Goal: Task Accomplishment & Management: Manage account settings

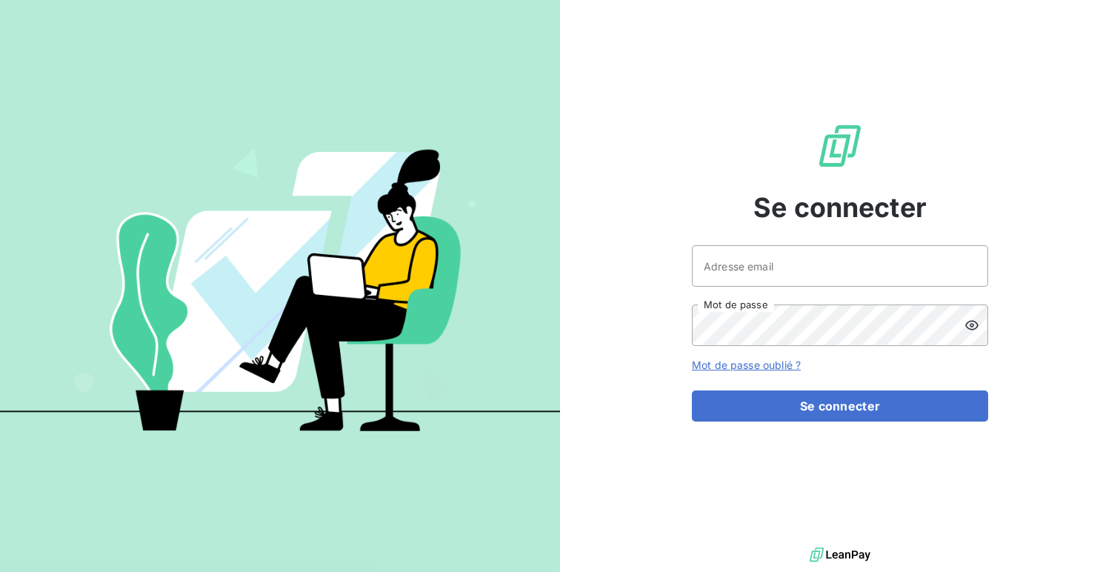
click at [747, 289] on div "Adresse email Mot de passe" at bounding box center [840, 295] width 296 height 101
click at [774, 270] on input "Adresse email" at bounding box center [840, 265] width 296 height 41
type input "admin@als"
click at [692, 390] on button "Se connecter" at bounding box center [840, 405] width 296 height 31
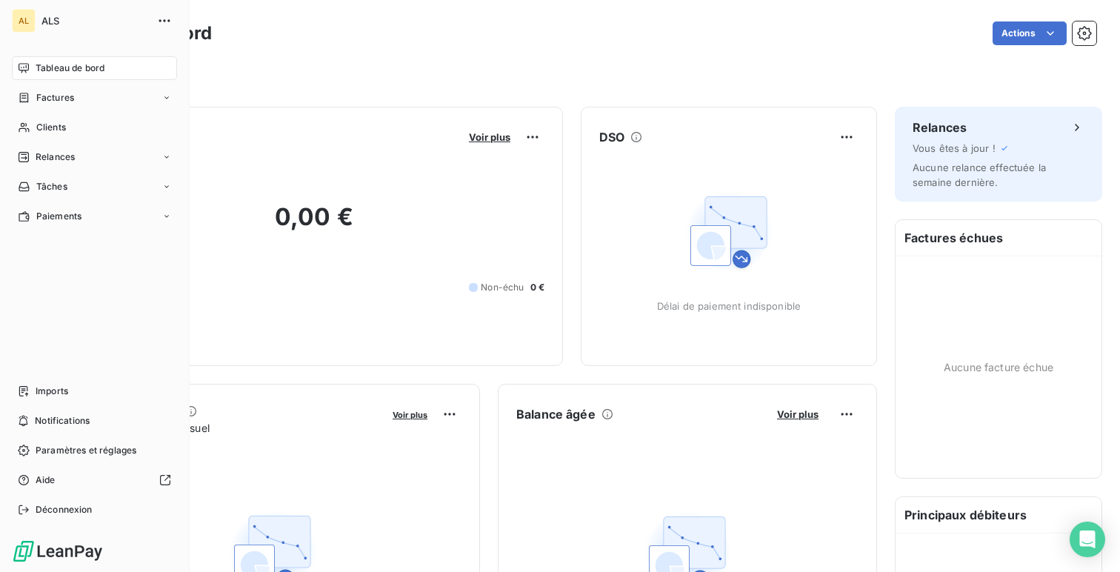
click at [37, 461] on div "Paramètres et réglages" at bounding box center [94, 450] width 165 height 24
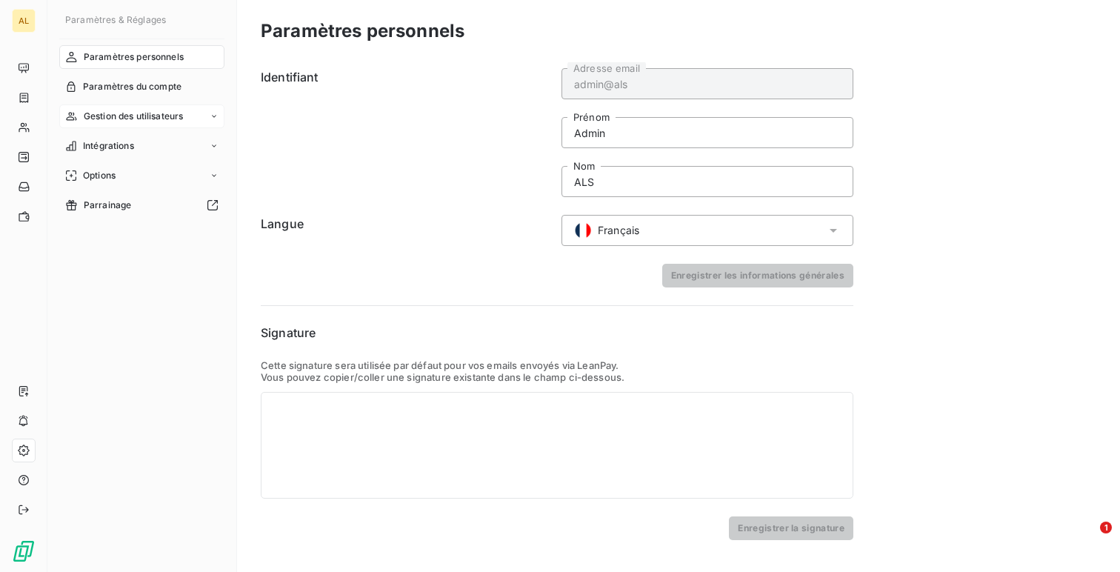
click at [95, 118] on span "Gestion des utilisateurs" at bounding box center [134, 116] width 100 height 13
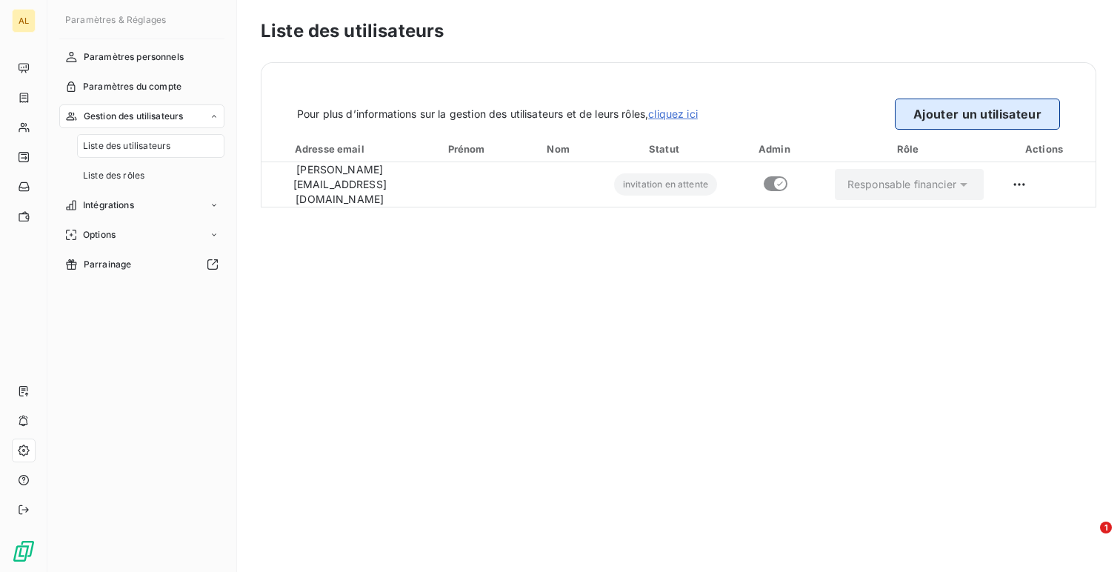
click at [954, 123] on button "Ajouter un utilisateur" at bounding box center [976, 113] width 165 height 31
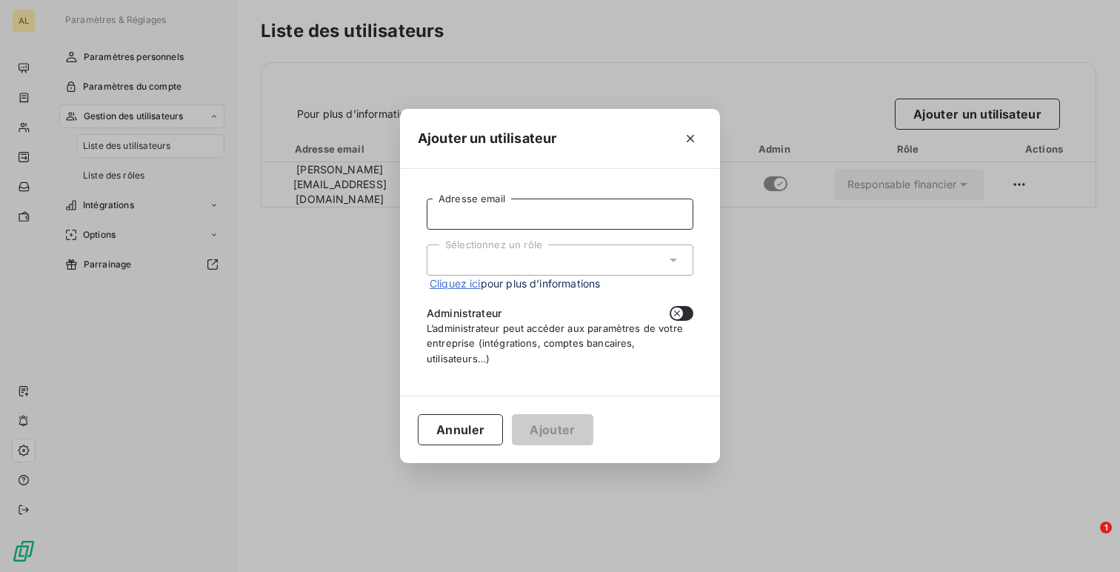
click at [632, 201] on input "Adresse email" at bounding box center [560, 213] width 267 height 31
paste input "[PERSON_NAME][EMAIL_ADDRESS][DOMAIN_NAME]"
type input "[PERSON_NAME][EMAIL_ADDRESS][DOMAIN_NAME]"
click at [571, 250] on div "Sélectionnez un rôle" at bounding box center [560, 259] width 267 height 31
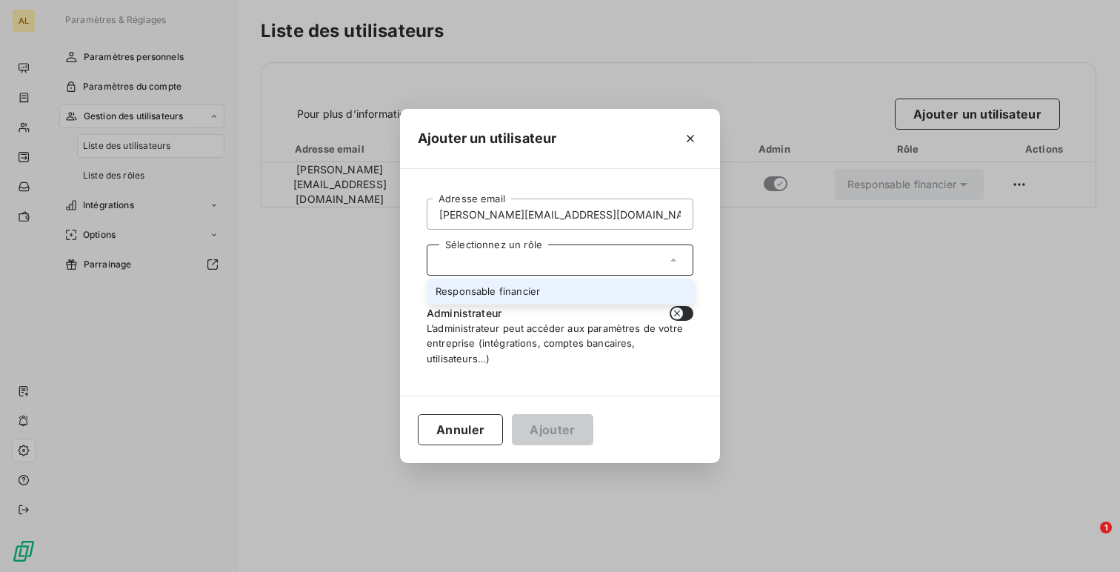
click at [570, 292] on li "Responsable financier" at bounding box center [560, 291] width 267 height 26
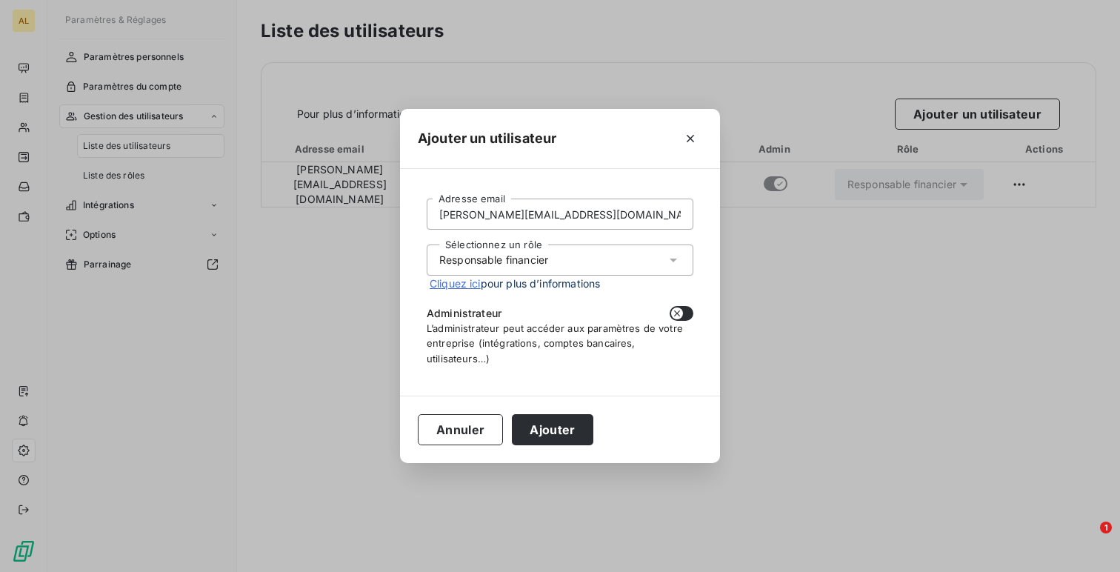
click at [701, 330] on div "[PERSON_NAME][EMAIL_ADDRESS][DOMAIN_NAME] Adresse email Sélectionnez un rôle Re…" at bounding box center [560, 282] width 284 height 190
click at [689, 319] on button "button" at bounding box center [681, 313] width 24 height 15
checkbox input "true"
click at [533, 434] on button "Ajouter" at bounding box center [552, 429] width 81 height 31
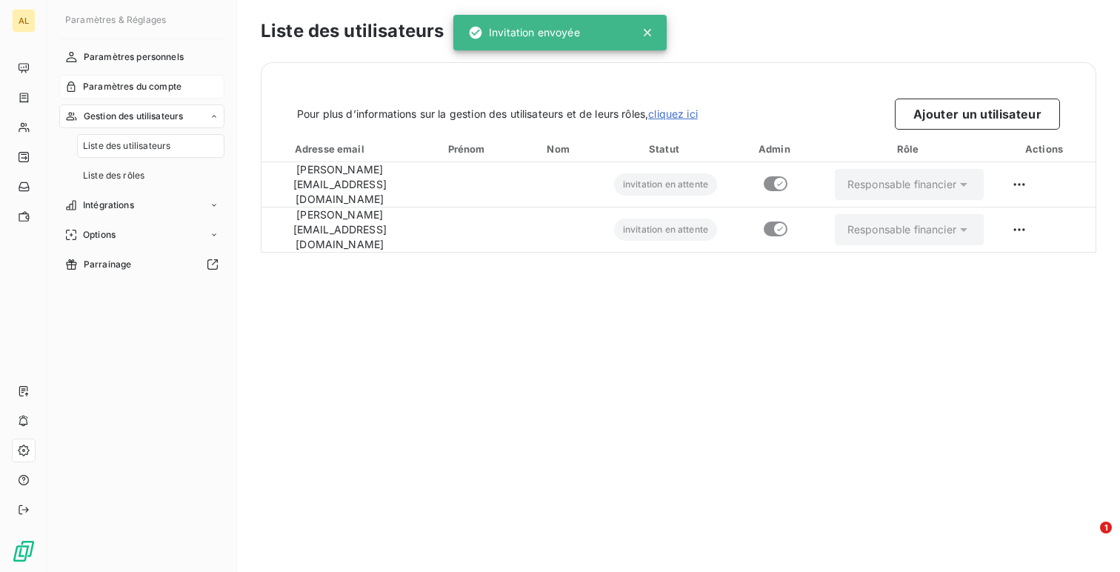
click at [137, 76] on div "Paramètres du compte" at bounding box center [141, 87] width 165 height 24
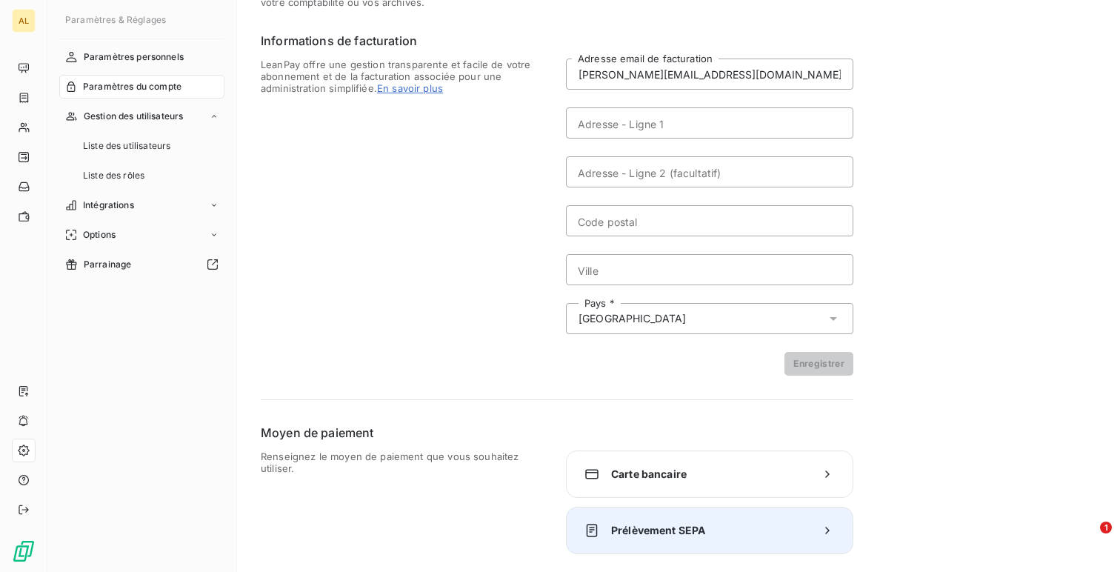
click at [666, 538] on div "Prélèvement SEPA" at bounding box center [709, 529] width 287 height 47
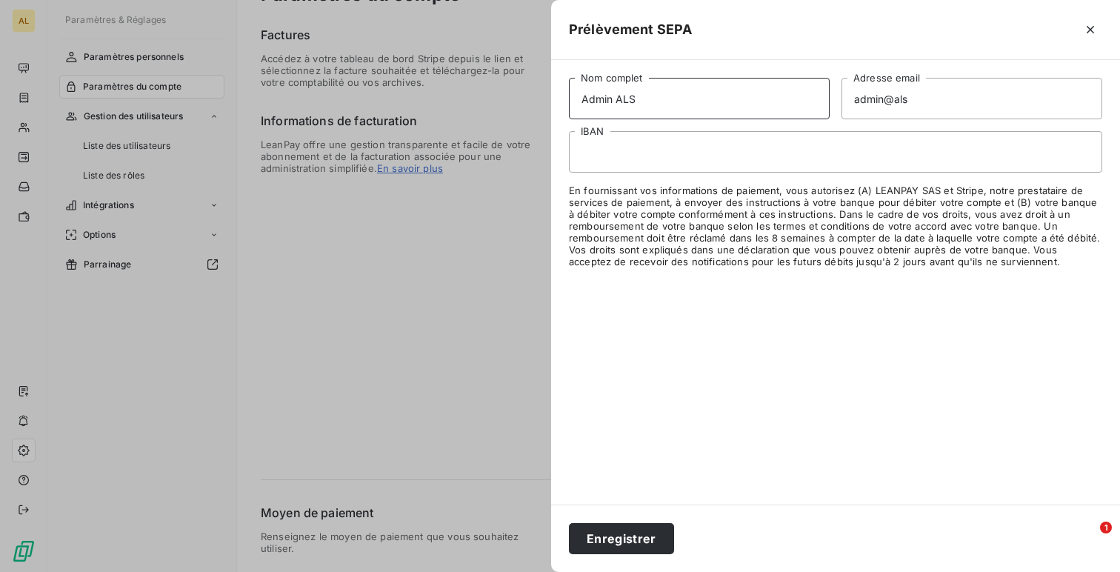
click at [605, 113] on input "Admin ALS" at bounding box center [699, 98] width 261 height 41
click at [606, 103] on input "Admin ALS" at bounding box center [699, 98] width 261 height 41
type input "ALS"
click at [869, 84] on input "admin@als" at bounding box center [971, 98] width 261 height 41
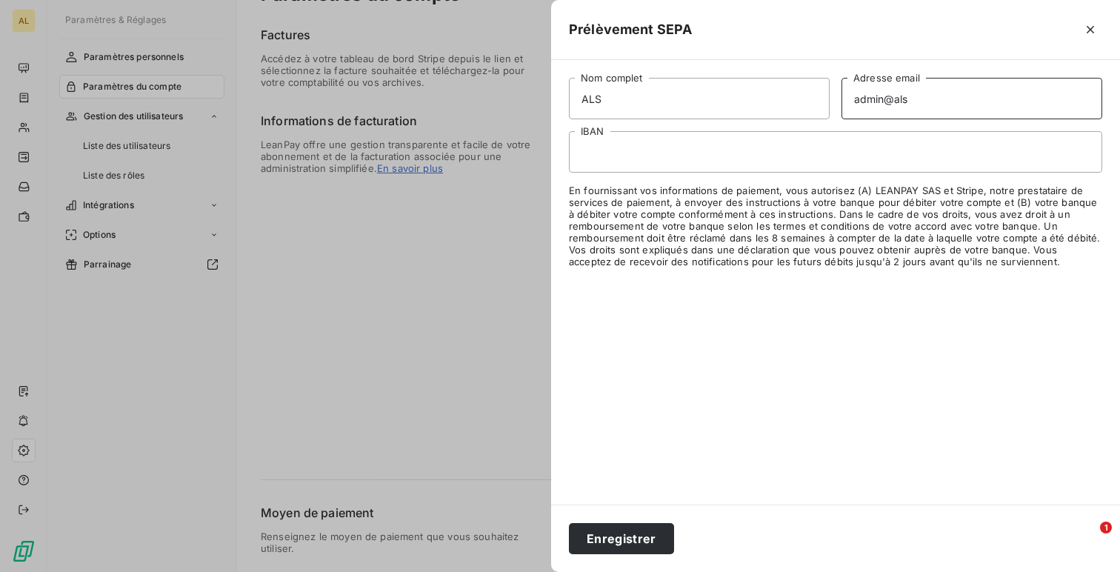
click at [869, 84] on input "admin@als" at bounding box center [971, 98] width 261 height 41
type input "@als"
click at [869, 84] on input "@als" at bounding box center [971, 98] width 261 height 41
click at [870, 91] on input "@als" at bounding box center [971, 98] width 261 height 41
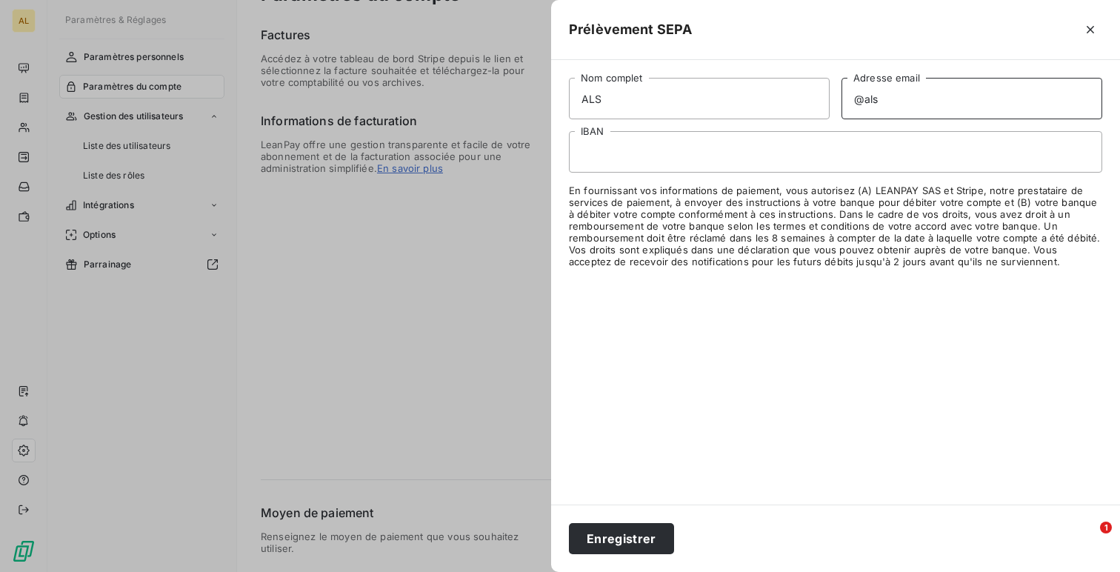
click at [870, 91] on input "@als" at bounding box center [971, 98] width 261 height 41
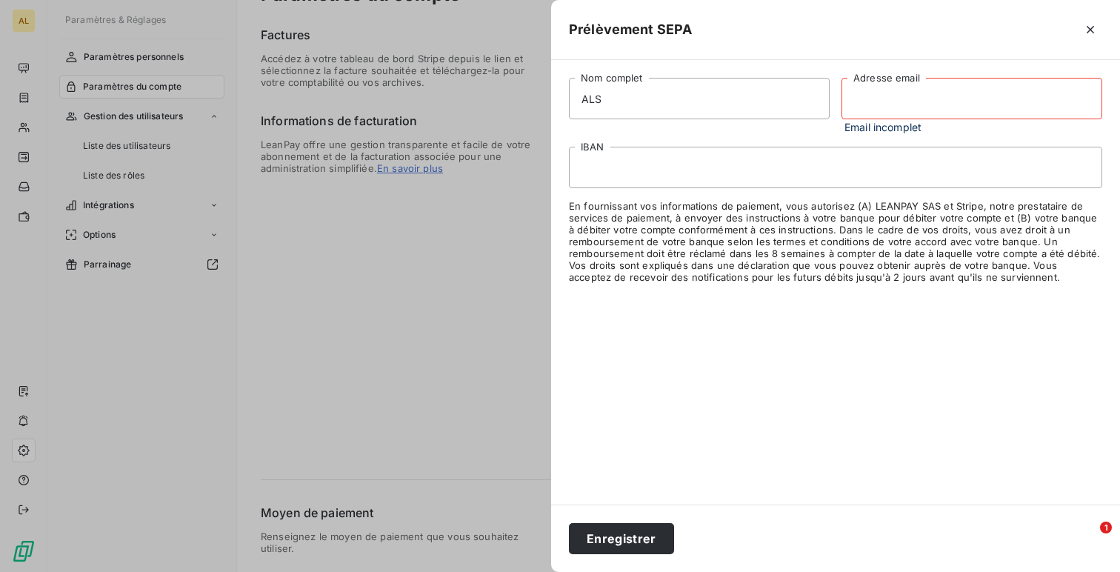
paste input "[PERSON_NAME][EMAIL_ADDRESS][DOMAIN_NAME]"
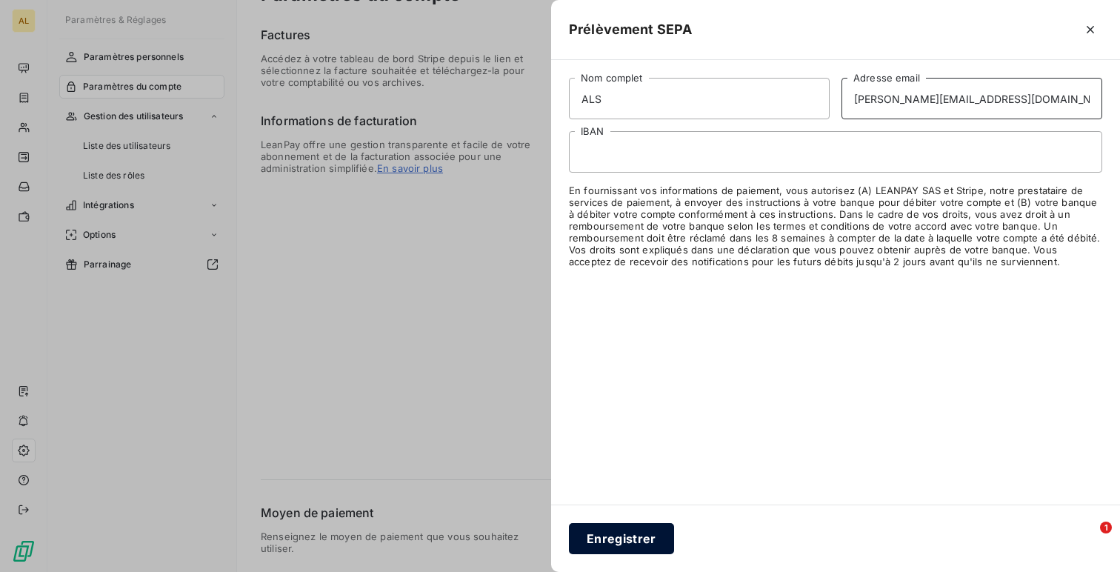
type input "[PERSON_NAME][EMAIL_ADDRESS][DOMAIN_NAME]"
click at [634, 547] on button "Enregistrer" at bounding box center [621, 538] width 105 height 31
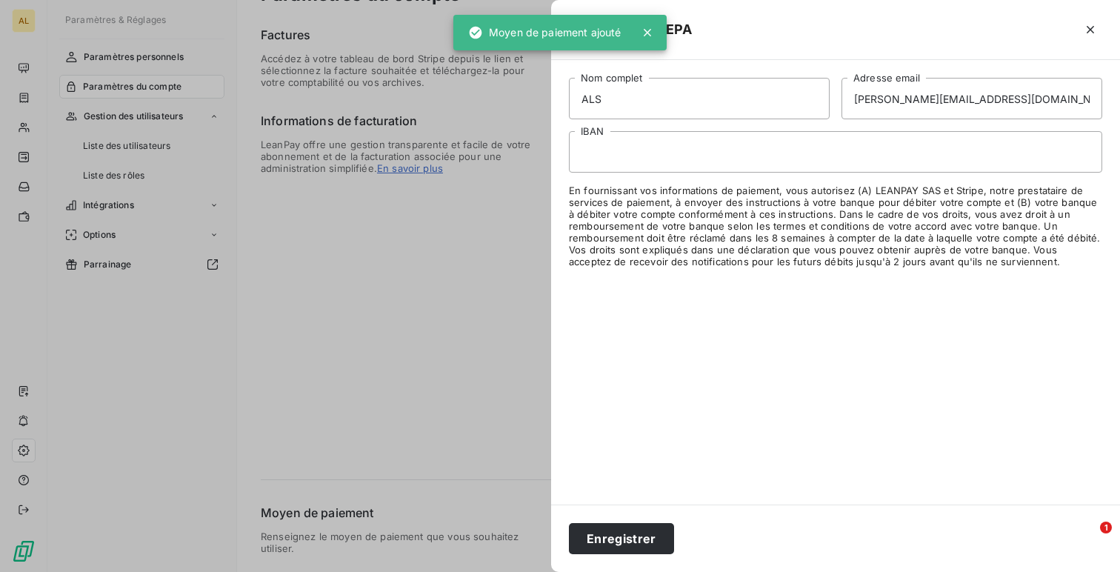
scroll to position [104, 0]
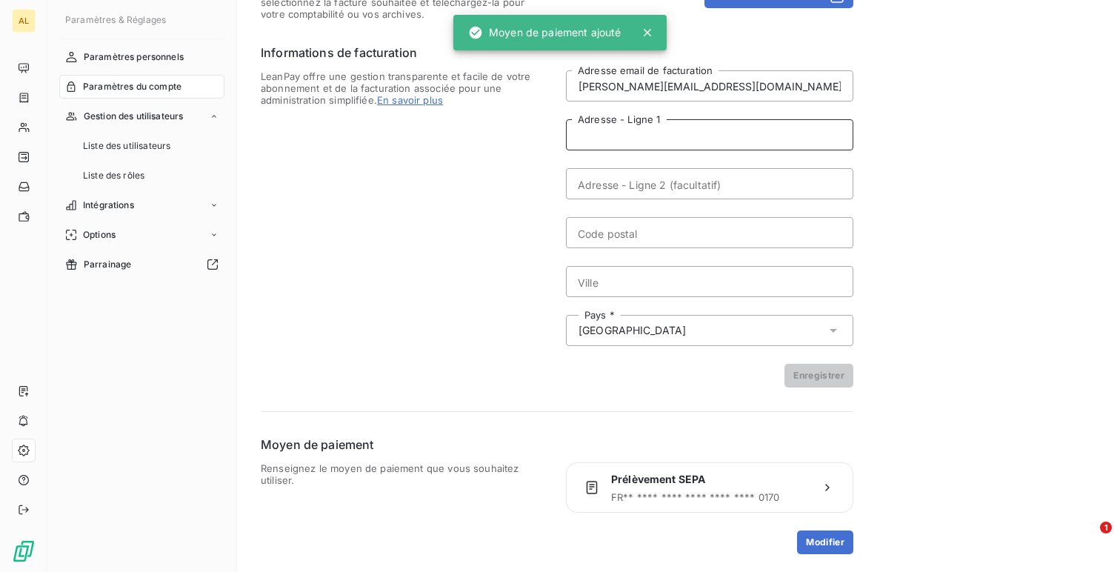
click at [653, 137] on input "Adresse - Ligne 1" at bounding box center [709, 134] width 287 height 31
paste input "ZONE INDUSTRIELLE LE TRANCHET BP 40001 LA POMMERAYE 49620 MAUGES SUR LOIRE"
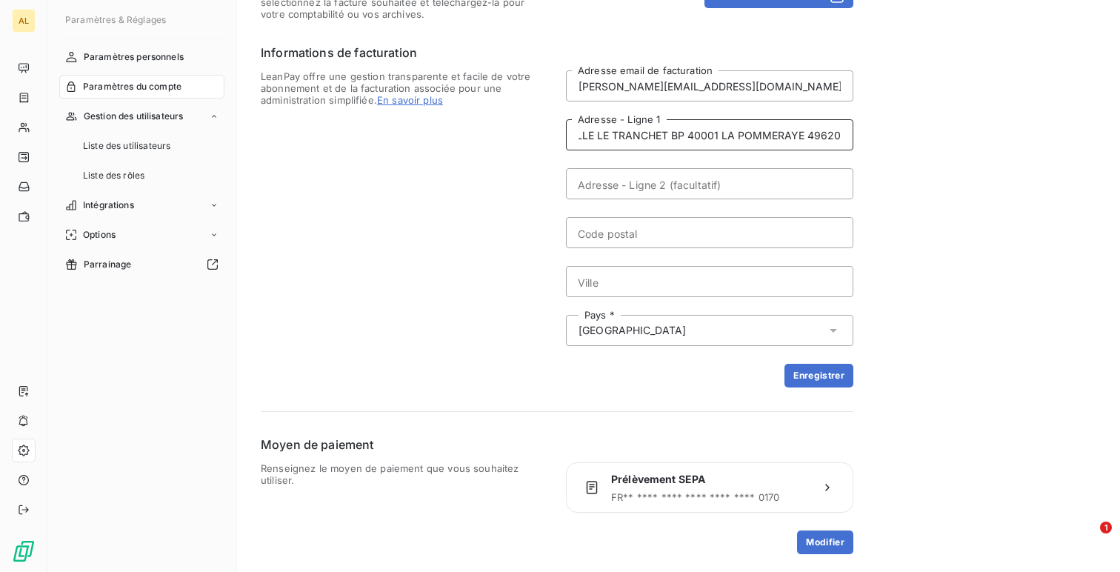
scroll to position [0, 89]
type input "ZONE INDUSTRIELLE LE TRANCHET BP 40001 LA POMMERAYE 49620"
click at [695, 285] on input "Ville" at bounding box center [709, 281] width 287 height 31
paste input "MAUGES SUR LOIRE"
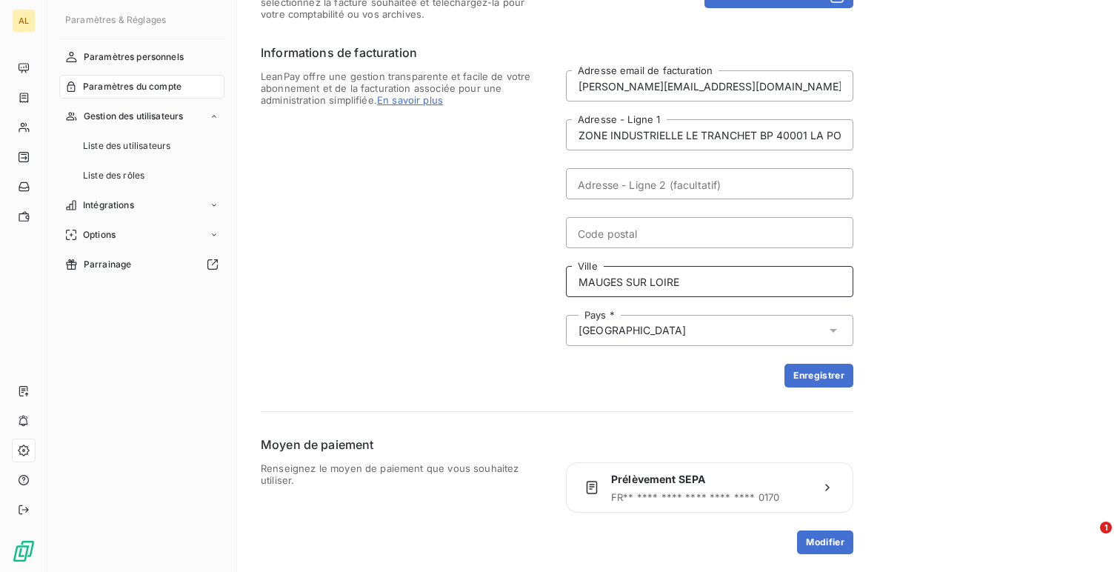
type input "MAUGES SUR LOIRE"
click at [757, 134] on input "ZONE INDUSTRIELLE LE TRANCHET BP 40001 LA POMMERAYE 49620" at bounding box center [709, 134] width 287 height 31
type input "ZONE INDUSTRIELLE LE TRANCHET"
click at [662, 198] on input "Adresse - Ligne 2 (facultatif)" at bounding box center [709, 183] width 287 height 31
paste input "BP 40001 LA POMMERAYE 49620"
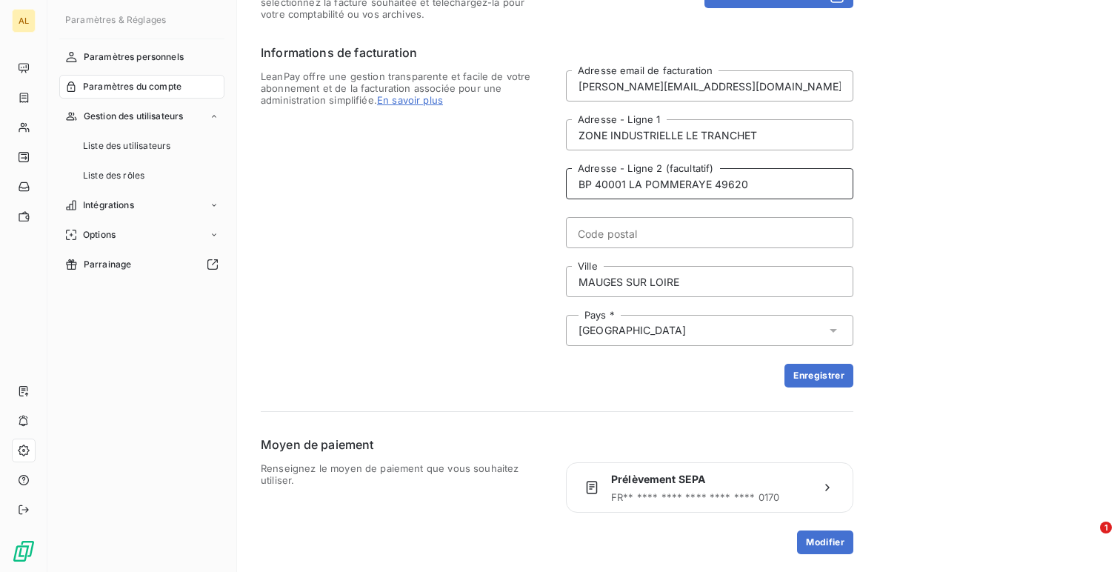
click at [723, 184] on input "BP 40001 LA POMMERAYE 49620" at bounding box center [709, 183] width 287 height 31
click at [734, 181] on input "BP 40001 LA POMMERAYE 49620" at bounding box center [709, 183] width 287 height 31
type input "BP 40001 LA POMMERAYE"
click at [638, 230] on input "Code postal" at bounding box center [709, 232] width 287 height 31
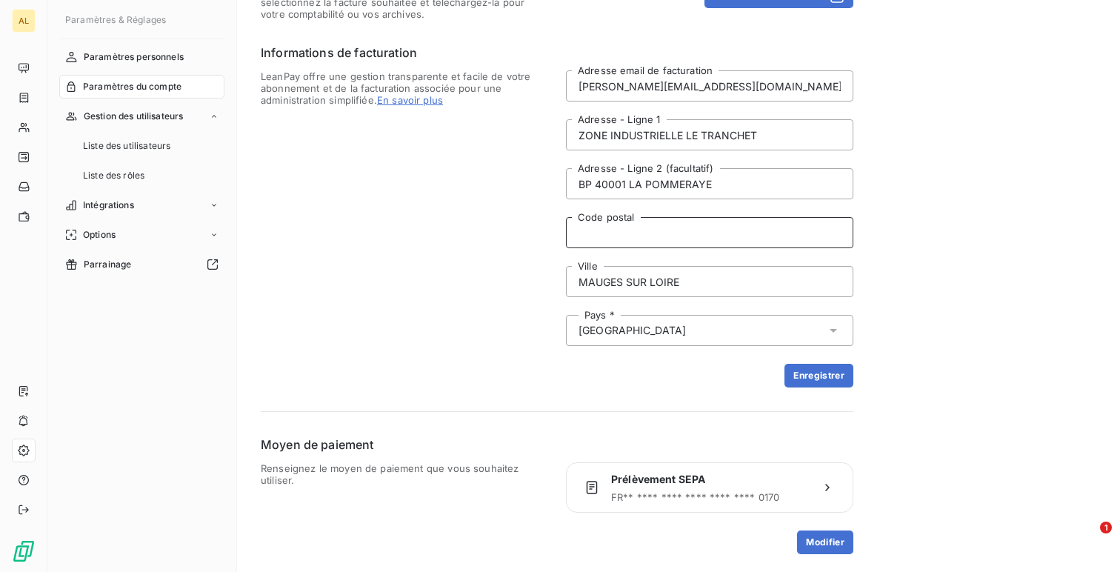
paste input "49620"
type input "49620"
click at [827, 372] on button "Enregistrer" at bounding box center [818, 376] width 69 height 24
click at [121, 144] on span "Liste des utilisateurs" at bounding box center [126, 145] width 87 height 13
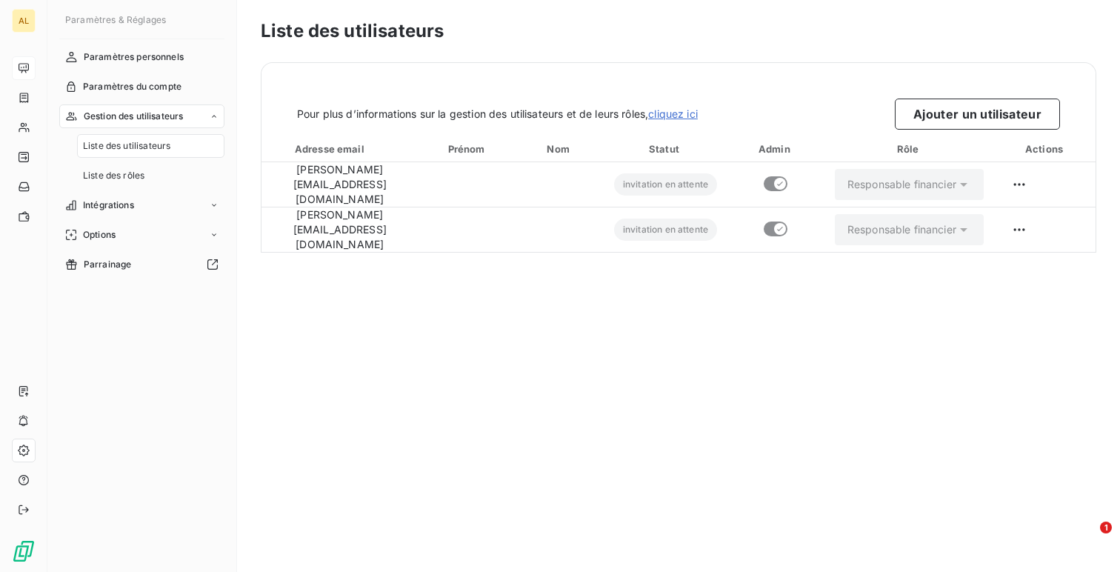
click at [34, 69] on div at bounding box center [24, 68] width 24 height 24
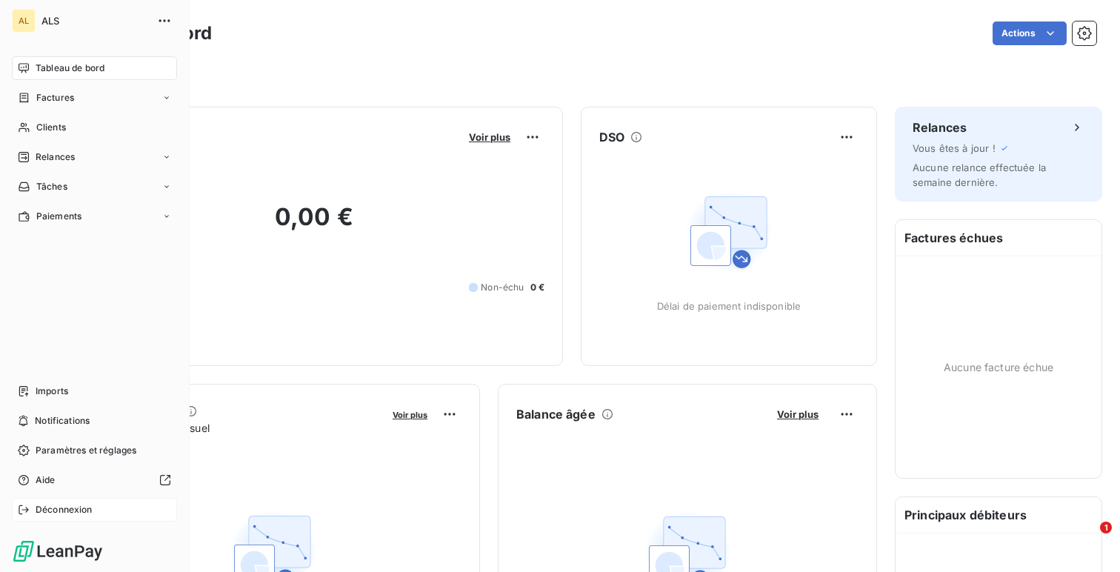
click at [64, 511] on span "Déconnexion" at bounding box center [64, 509] width 57 height 13
